Goal: Information Seeking & Learning: Compare options

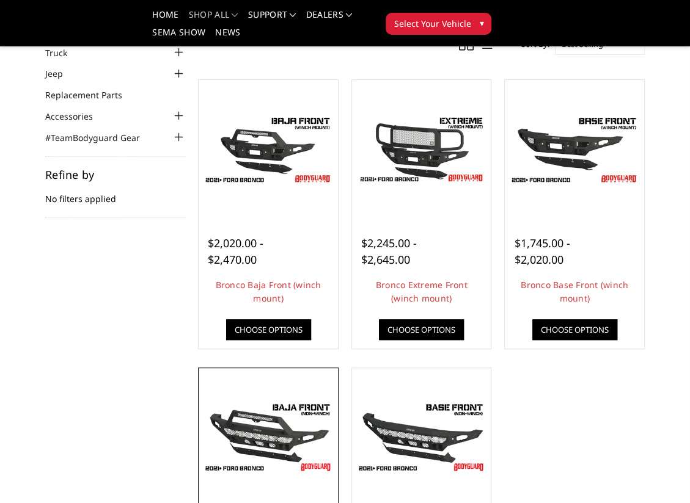
scroll to position [61, 0]
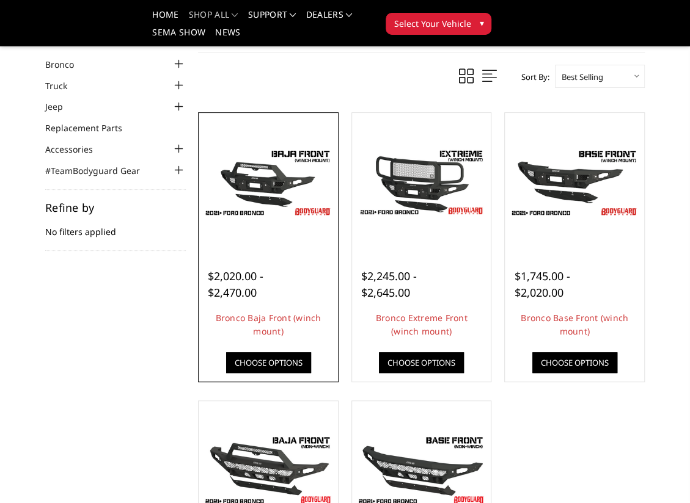
click at [275, 224] on div at bounding box center [268, 182] width 133 height 133
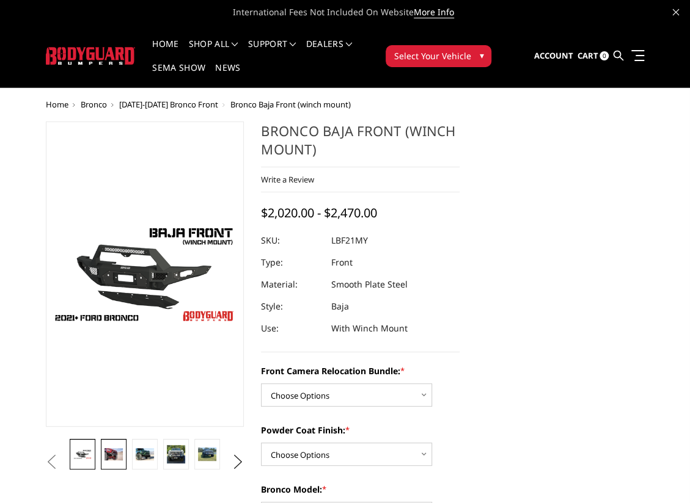
click at [110, 455] on img at bounding box center [113, 454] width 18 height 12
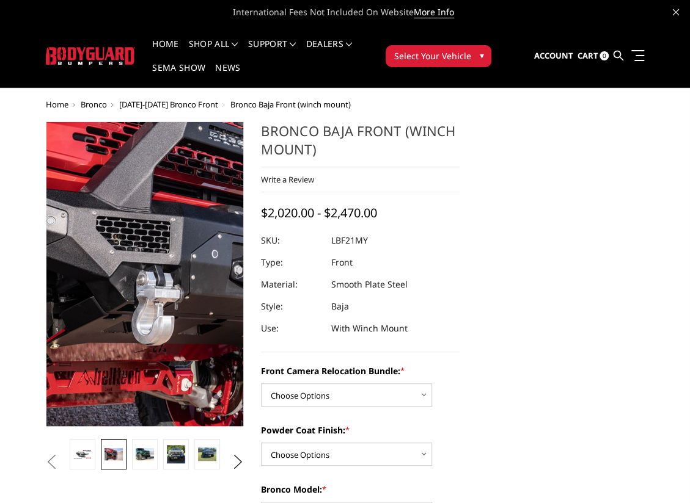
click at [129, 294] on img at bounding box center [192, 261] width 782 height 521
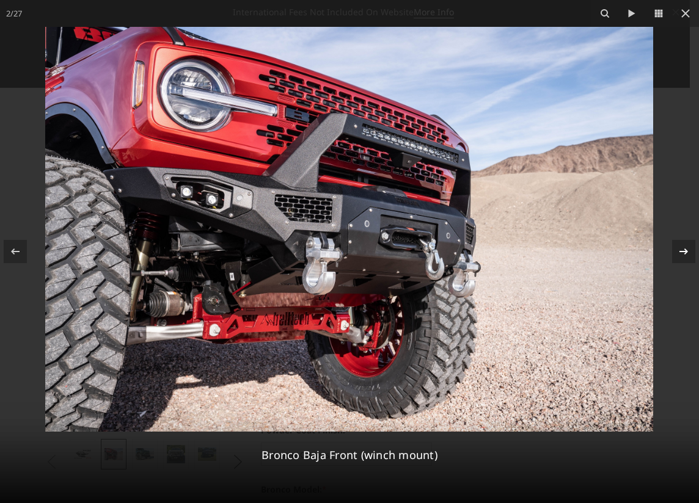
click at [683, 256] on div "2 / 27 Bronco Baja Front (winch mount)" at bounding box center [349, 251] width 699 height 503
click at [683, 256] on icon at bounding box center [683, 251] width 15 height 15
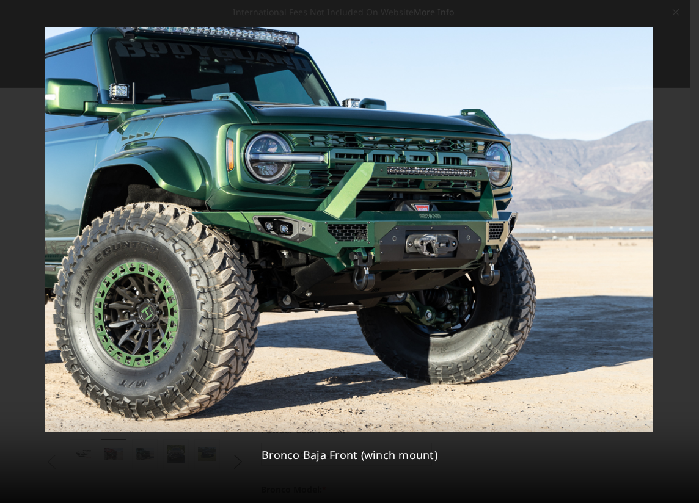
click at [683, 256] on div "3 / 27 Bronco Baja Front (winch mount)" at bounding box center [349, 251] width 699 height 503
click at [683, 256] on icon at bounding box center [683, 251] width 15 height 15
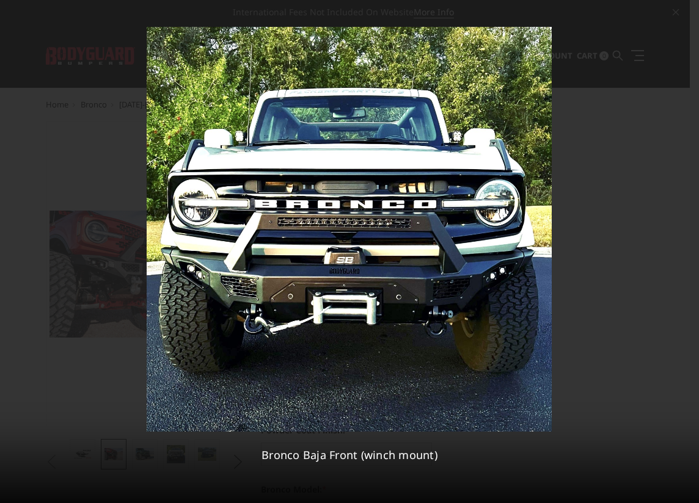
click at [683, 256] on div "4 / 27 Bronco Baja Front (winch mount)" at bounding box center [349, 251] width 699 height 503
click at [686, 248] on icon at bounding box center [683, 251] width 15 height 15
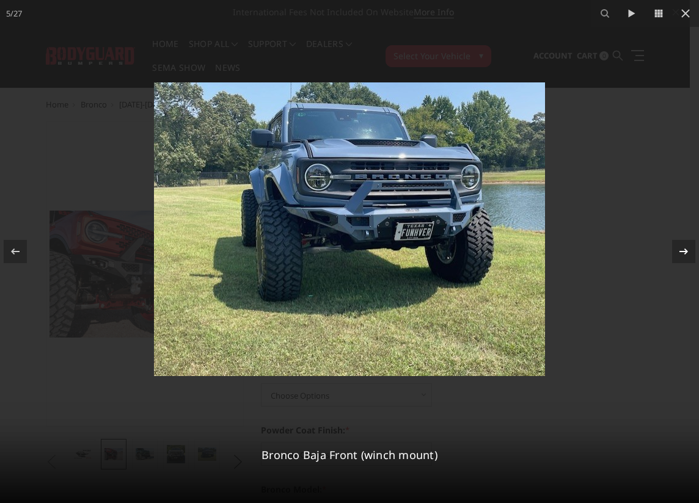
click at [686, 248] on icon at bounding box center [683, 251] width 15 height 15
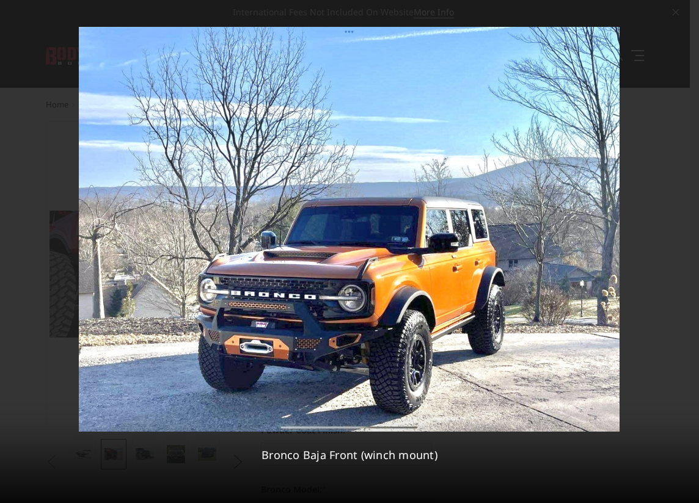
click at [686, 248] on div "6 / 27 Bronco Baja Front (winch mount)" at bounding box center [349, 251] width 699 height 503
click at [686, 248] on icon at bounding box center [683, 251] width 15 height 15
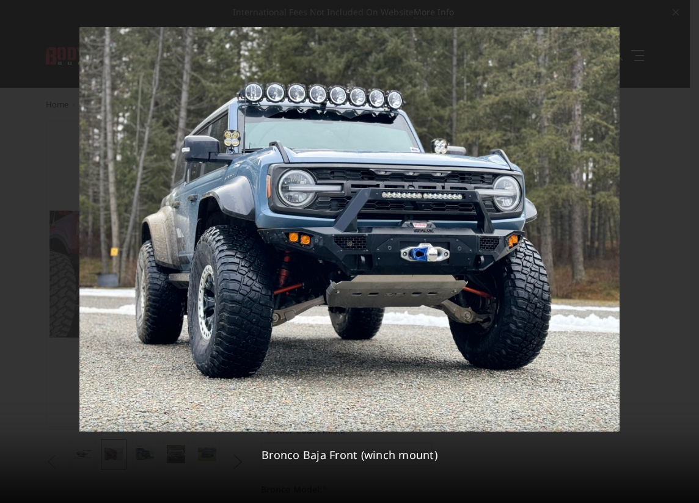
click at [686, 248] on div "7 / 27 Bronco Baja Front (winch mount)" at bounding box center [349, 251] width 699 height 503
click at [686, 248] on icon at bounding box center [683, 251] width 15 height 15
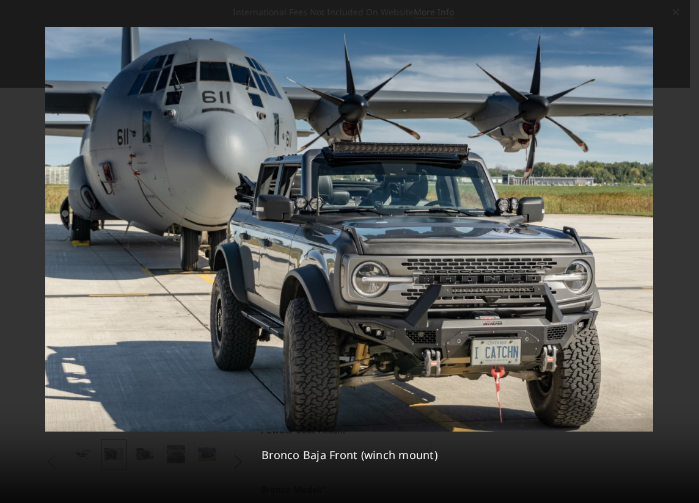
click at [686, 248] on div "8 / 27 Bronco Baja Front (winch mount)" at bounding box center [349, 251] width 699 height 503
click at [686, 248] on icon at bounding box center [683, 251] width 15 height 15
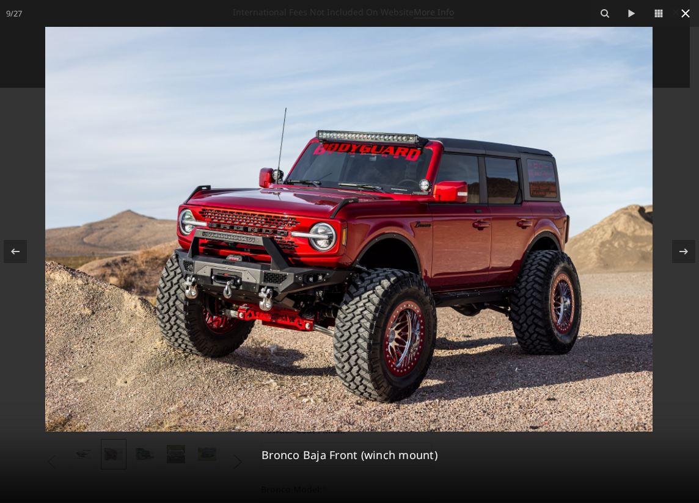
click at [686, 17] on icon at bounding box center [685, 13] width 15 height 15
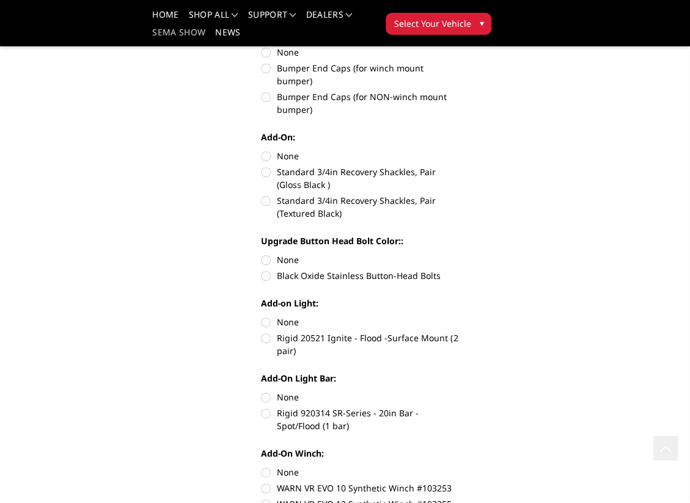
scroll to position [428, 0]
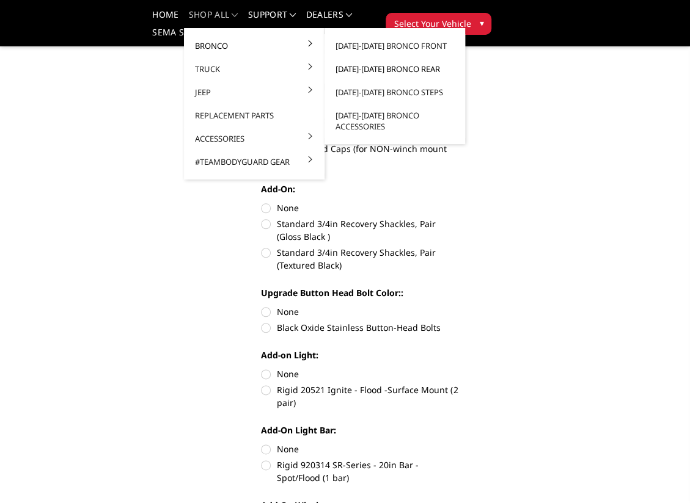
click at [370, 70] on link "[DATE]-[DATE] Bronco Rear" at bounding box center [394, 68] width 131 height 23
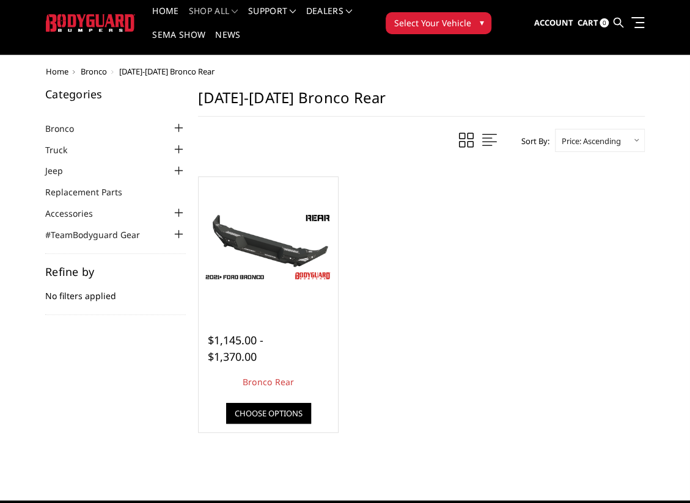
scroll to position [61, 0]
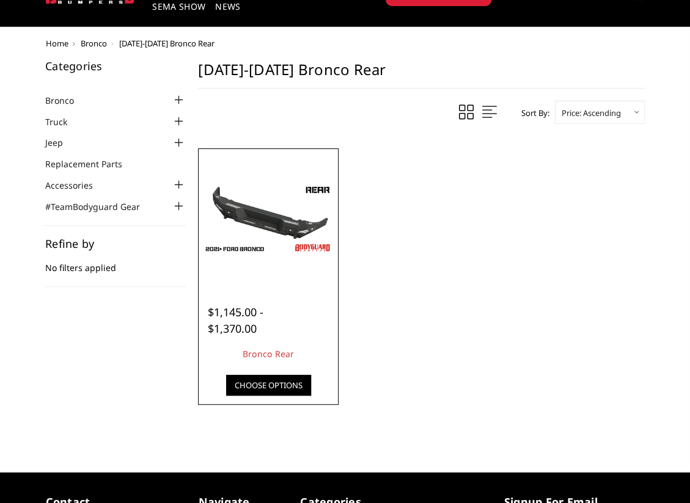
click at [261, 380] on link "Choose Options" at bounding box center [268, 385] width 85 height 21
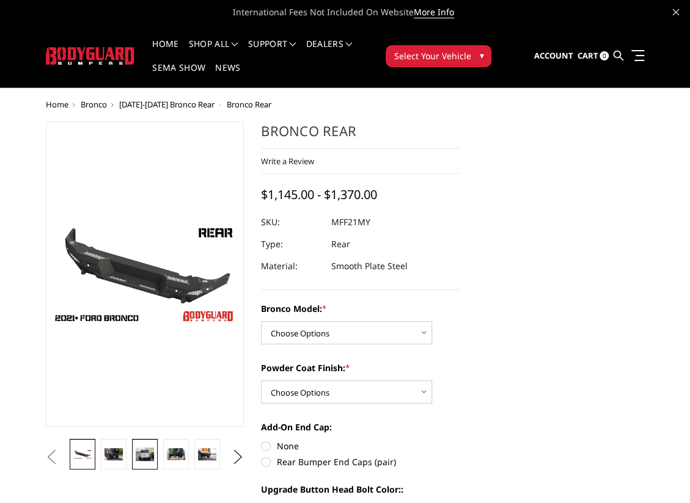
click at [149, 459] on img at bounding box center [145, 454] width 18 height 13
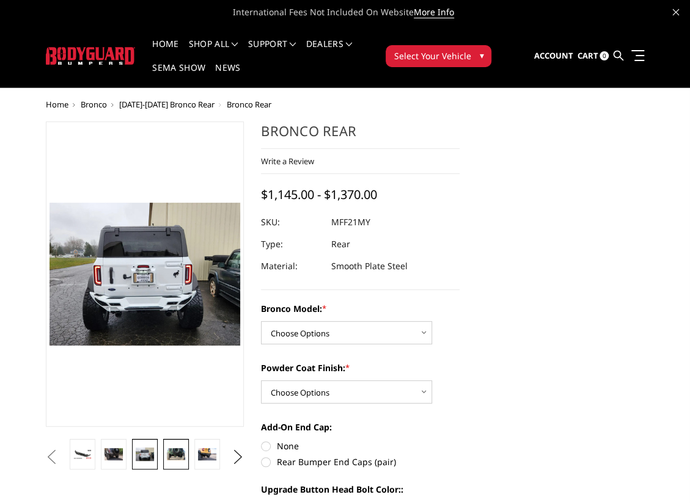
click at [172, 458] on img at bounding box center [176, 454] width 18 height 12
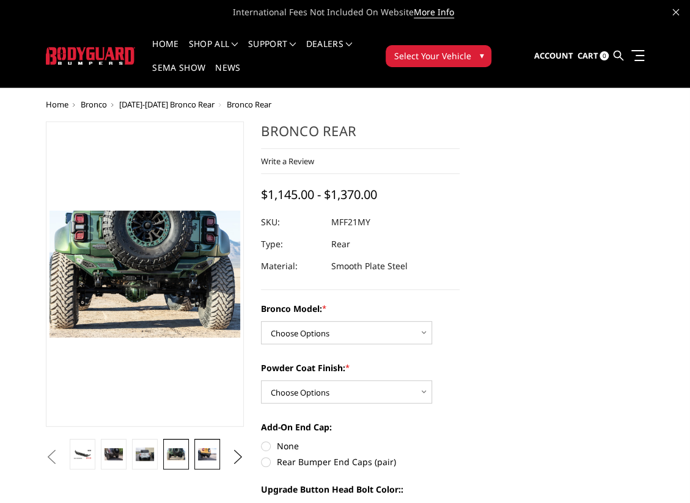
click at [207, 452] on img at bounding box center [207, 454] width 18 height 12
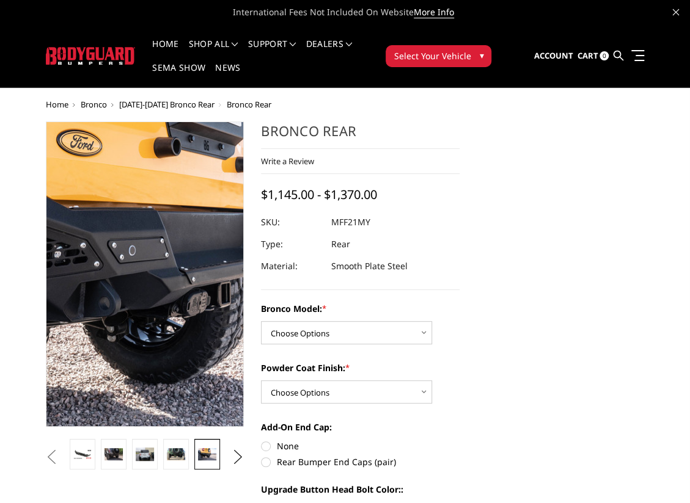
click at [151, 310] on img at bounding box center [127, 249] width 782 height 521
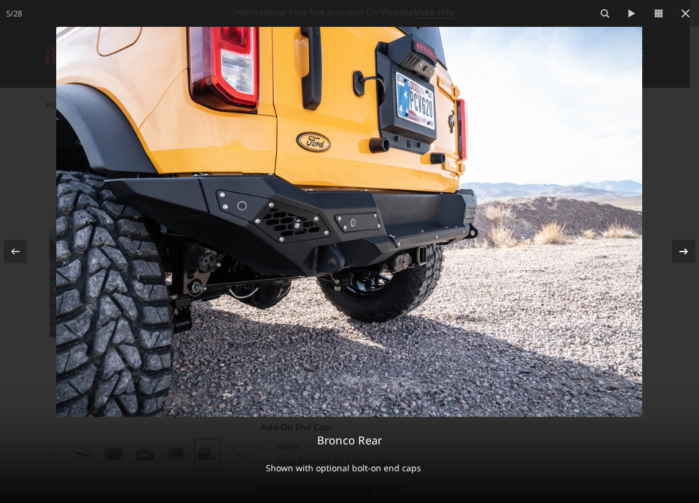
click at [686, 254] on icon at bounding box center [683, 251] width 15 height 15
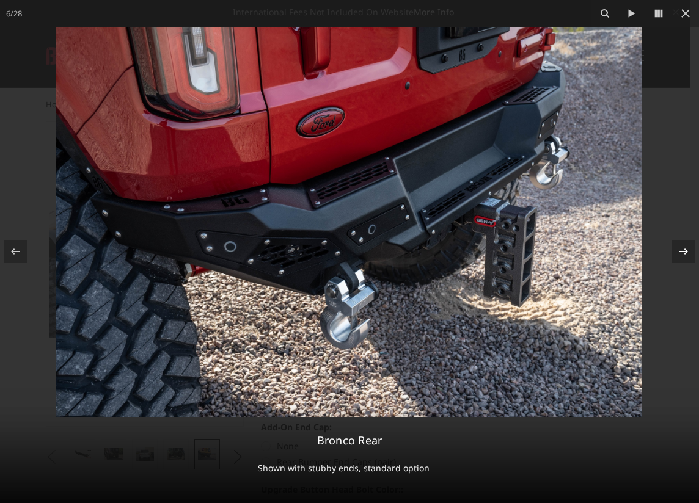
click at [686, 254] on icon at bounding box center [683, 251] width 15 height 15
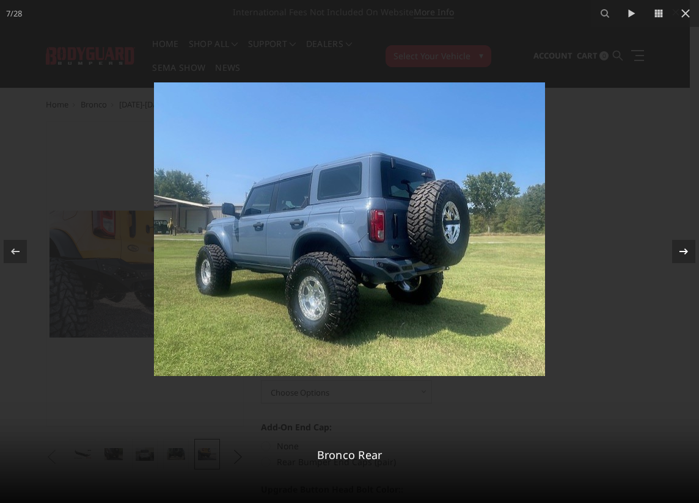
click at [686, 254] on icon at bounding box center [683, 251] width 15 height 15
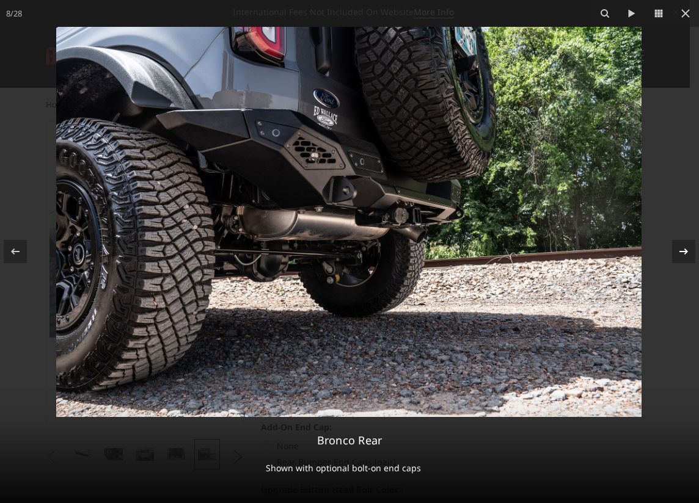
click at [686, 254] on icon at bounding box center [683, 251] width 15 height 15
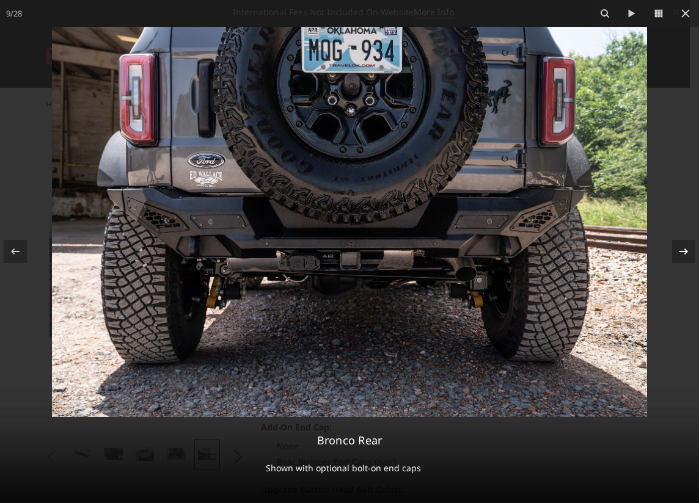
click at [682, 252] on icon at bounding box center [683, 251] width 15 height 15
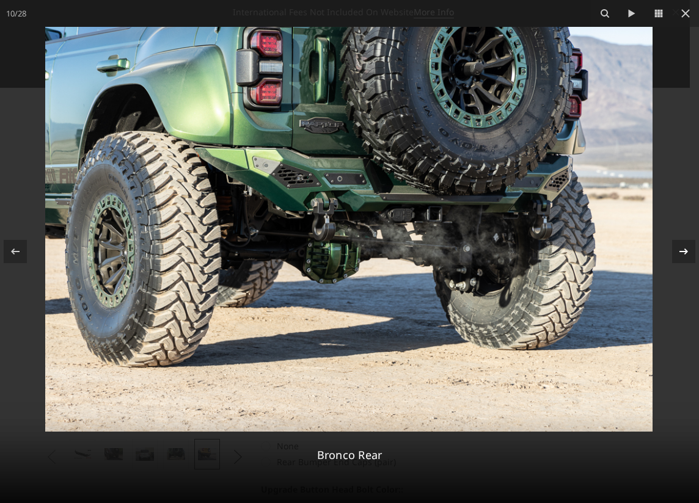
click at [682, 252] on icon at bounding box center [683, 251] width 15 height 15
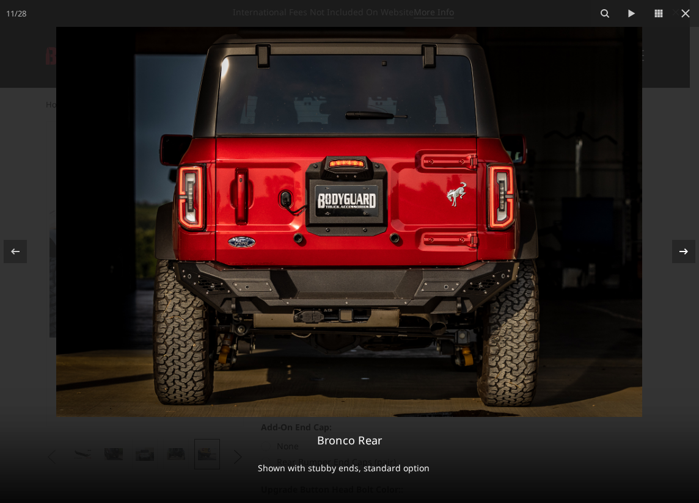
click at [682, 252] on div "11 / 28 Bronco Rear Shown with stubby ends, standard option" at bounding box center [349, 251] width 699 height 503
click at [684, 252] on icon at bounding box center [683, 252] width 9 height 6
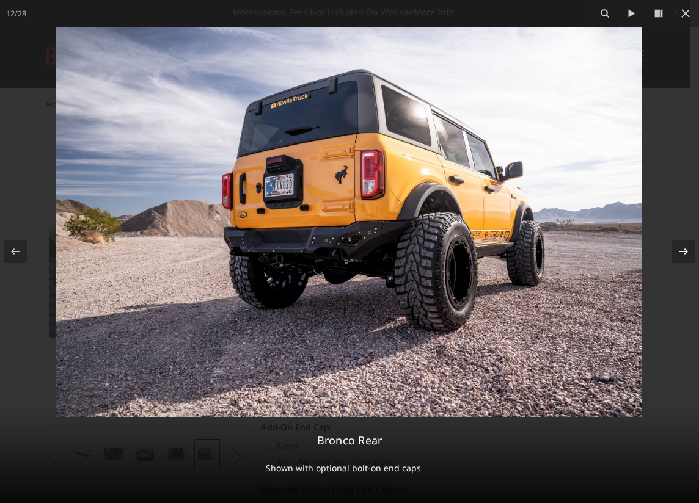
click at [684, 252] on icon at bounding box center [683, 252] width 9 height 6
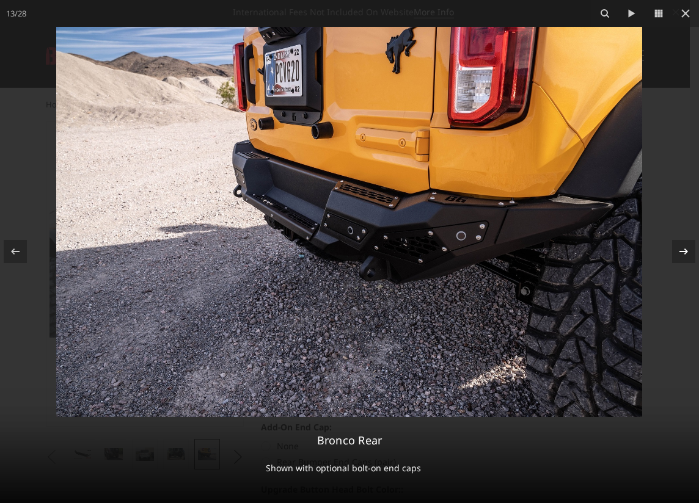
click at [684, 252] on icon at bounding box center [683, 252] width 9 height 6
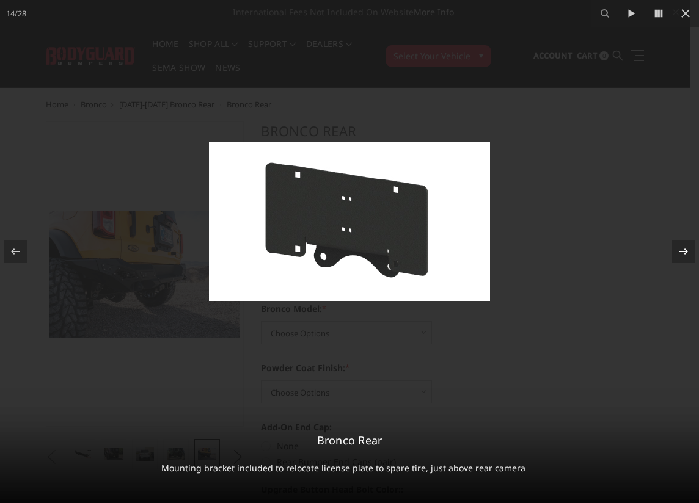
click at [684, 252] on icon at bounding box center [683, 252] width 9 height 6
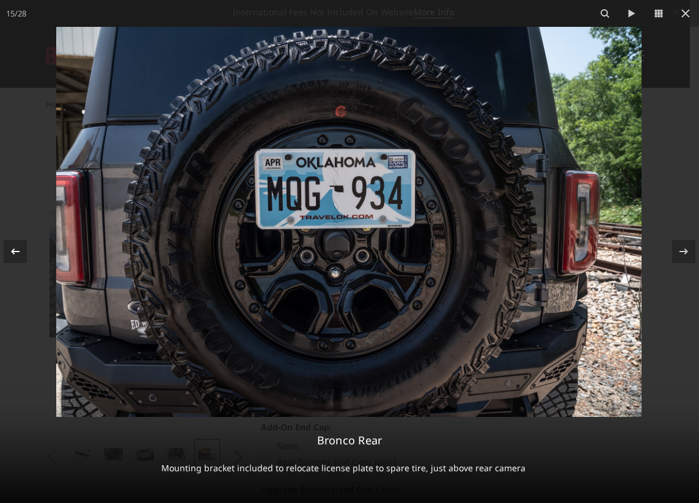
click at [12, 258] on icon at bounding box center [15, 251] width 15 height 15
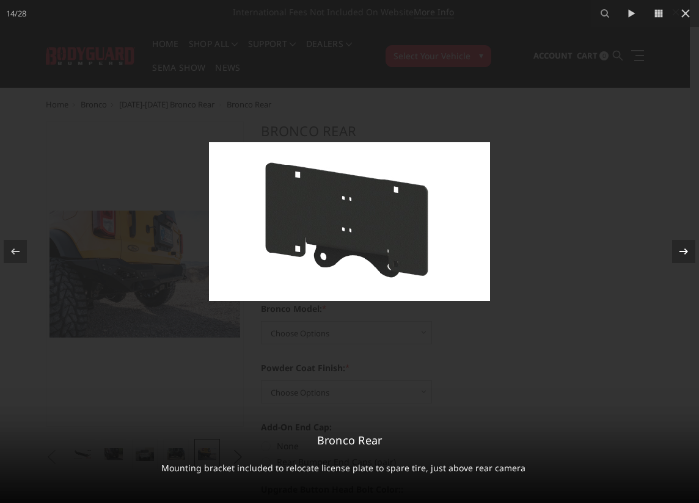
click at [684, 255] on icon at bounding box center [683, 251] width 15 height 15
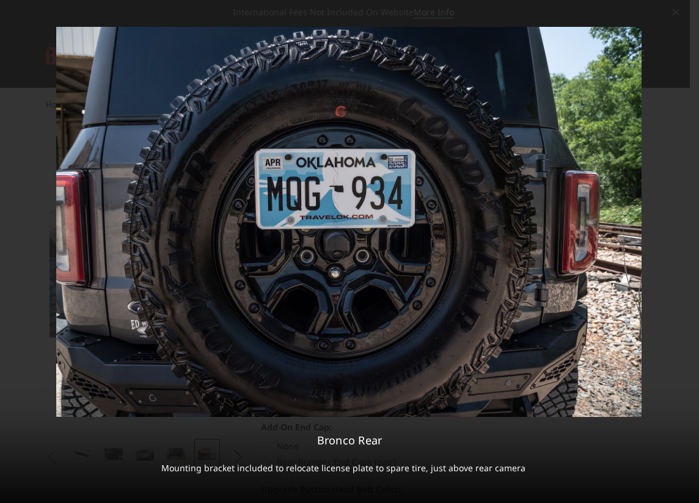
click at [684, 255] on icon at bounding box center [683, 251] width 15 height 15
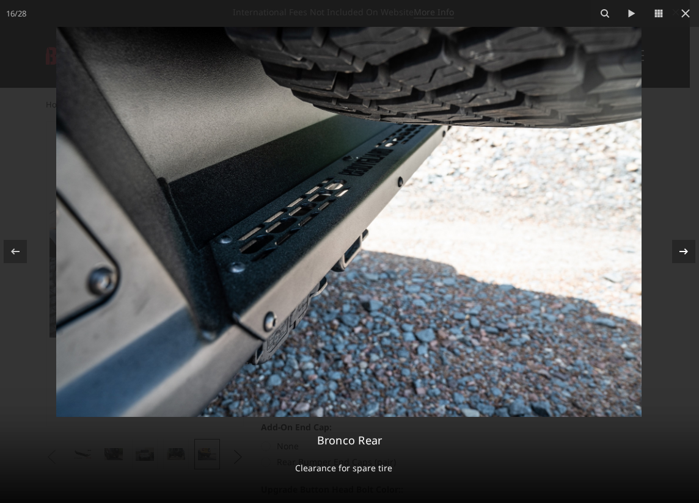
click at [684, 255] on icon at bounding box center [683, 251] width 15 height 15
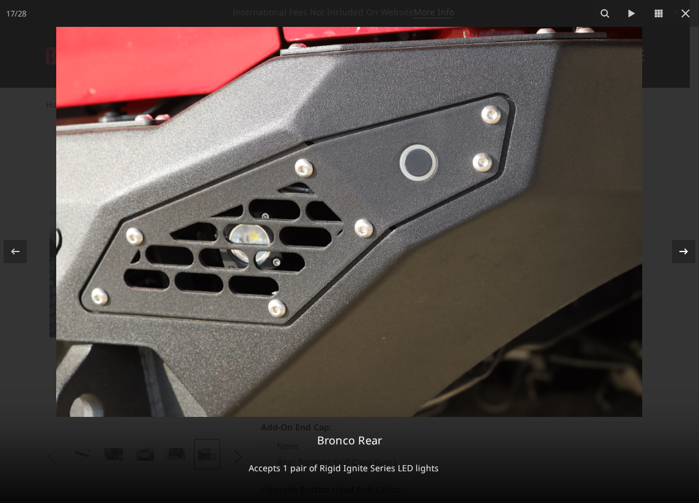
click at [684, 255] on icon at bounding box center [683, 251] width 15 height 15
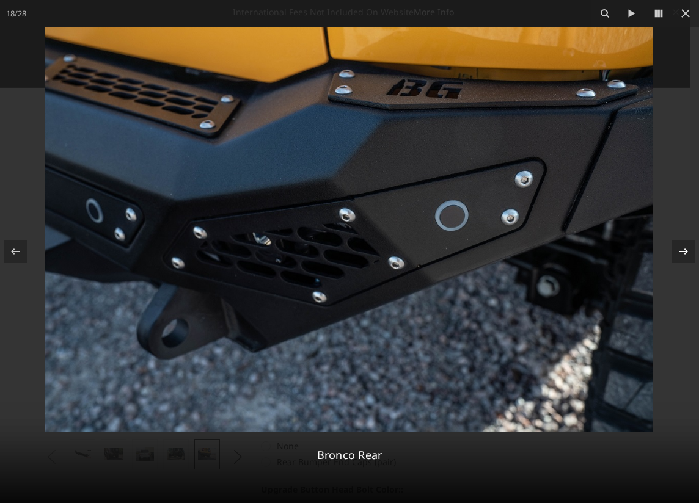
click at [684, 255] on icon at bounding box center [683, 251] width 15 height 15
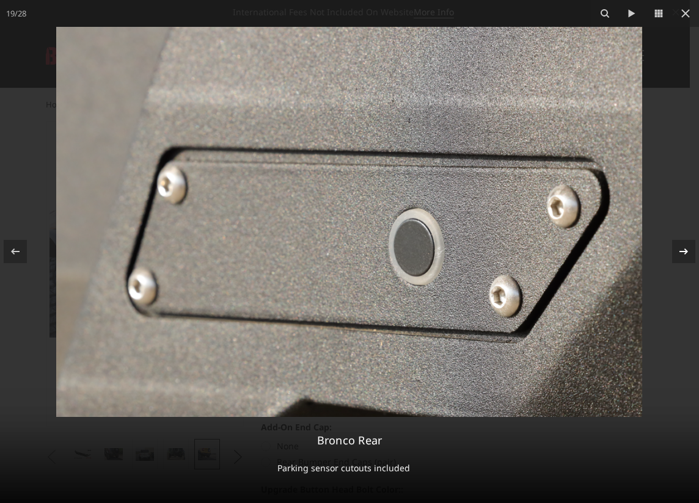
click at [684, 255] on icon at bounding box center [683, 251] width 15 height 15
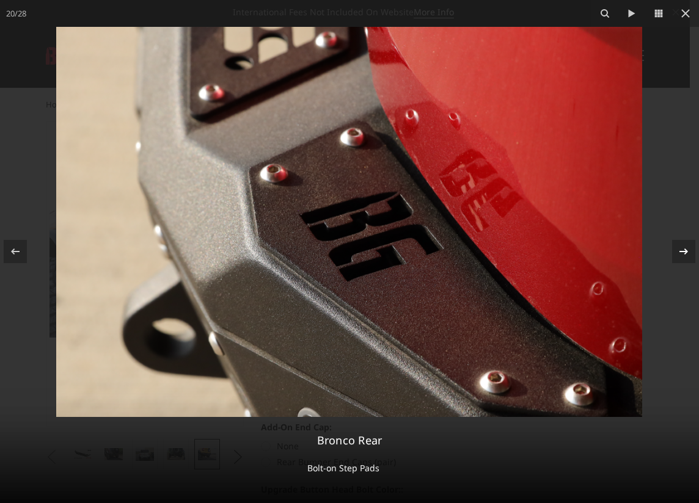
click at [684, 255] on icon at bounding box center [683, 251] width 15 height 15
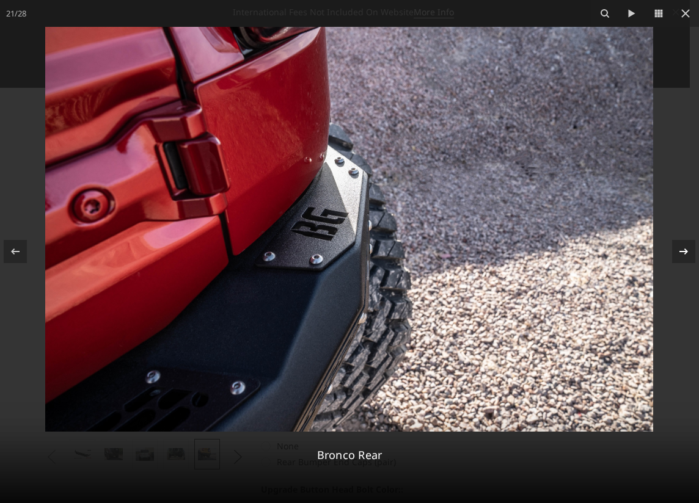
click at [684, 255] on icon at bounding box center [683, 251] width 15 height 15
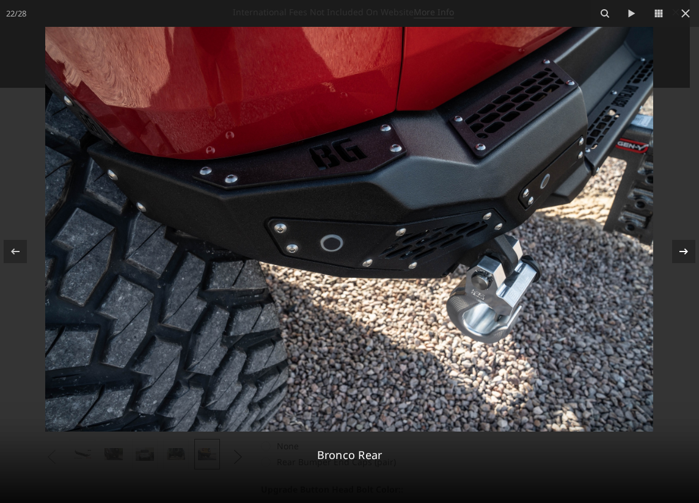
click at [684, 255] on icon at bounding box center [683, 251] width 15 height 15
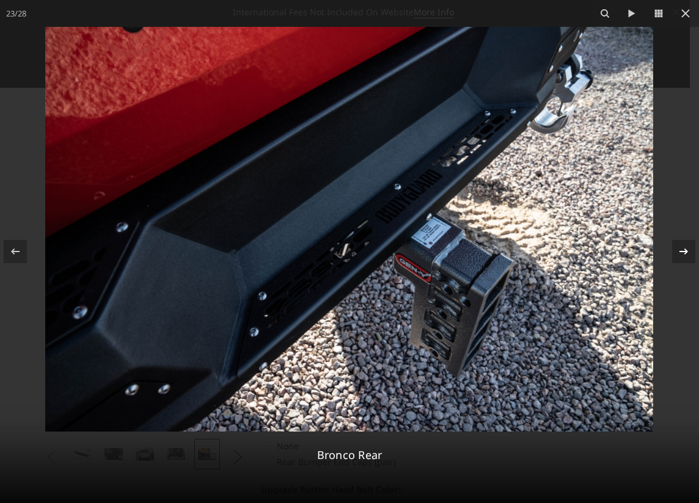
click at [684, 255] on icon at bounding box center [683, 251] width 15 height 15
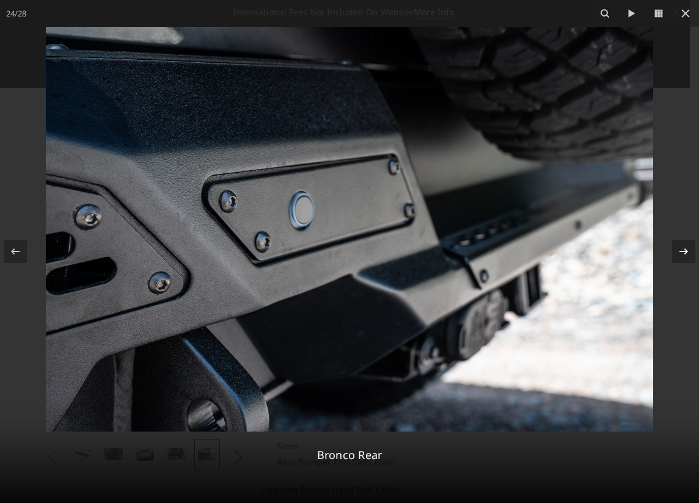
click at [684, 255] on icon at bounding box center [683, 251] width 15 height 15
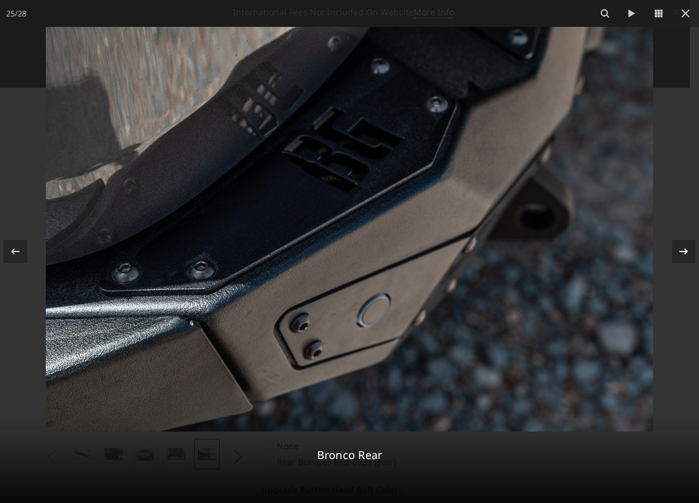
click at [684, 255] on icon at bounding box center [683, 251] width 15 height 15
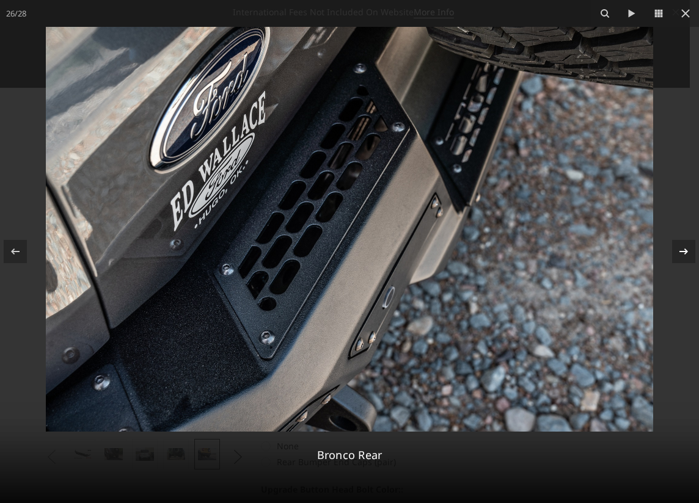
click at [684, 255] on icon at bounding box center [683, 251] width 15 height 15
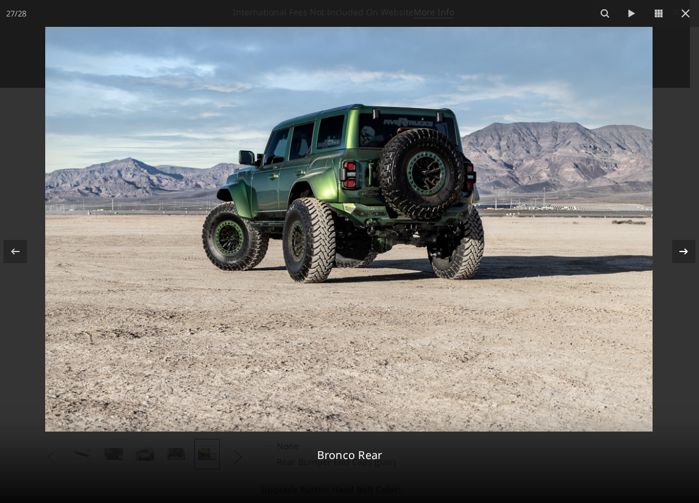
click at [681, 250] on icon at bounding box center [683, 251] width 15 height 15
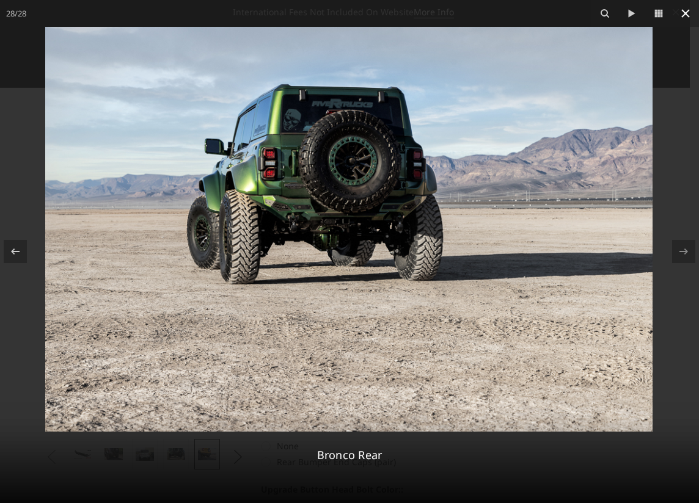
click at [684, 11] on icon at bounding box center [685, 13] width 15 height 15
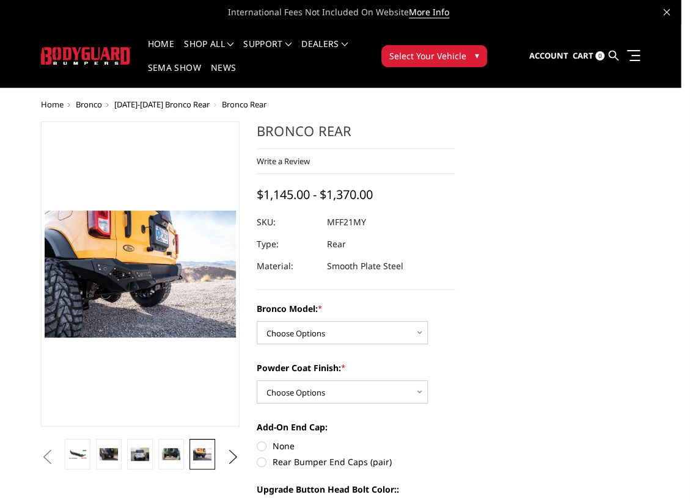
scroll to position [0, 717]
